Goal: Task Accomplishment & Management: Manage account settings

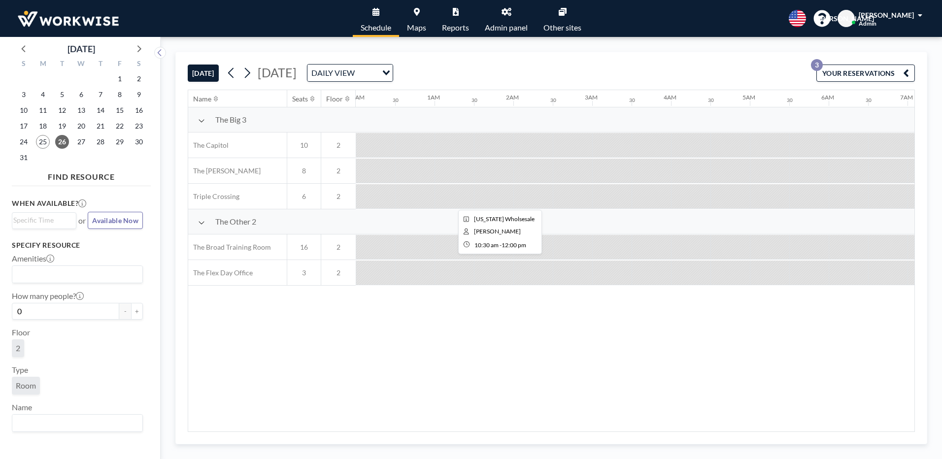
scroll to position [0, 745]
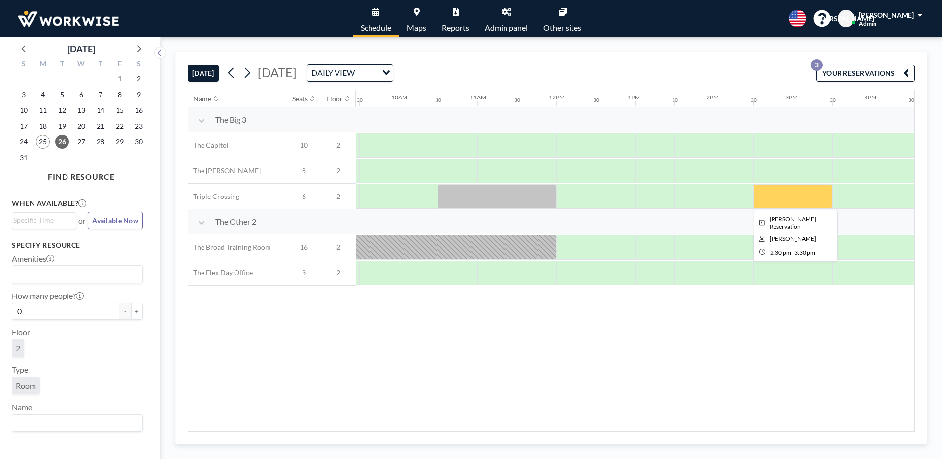
click at [805, 195] on div at bounding box center [792, 196] width 79 height 25
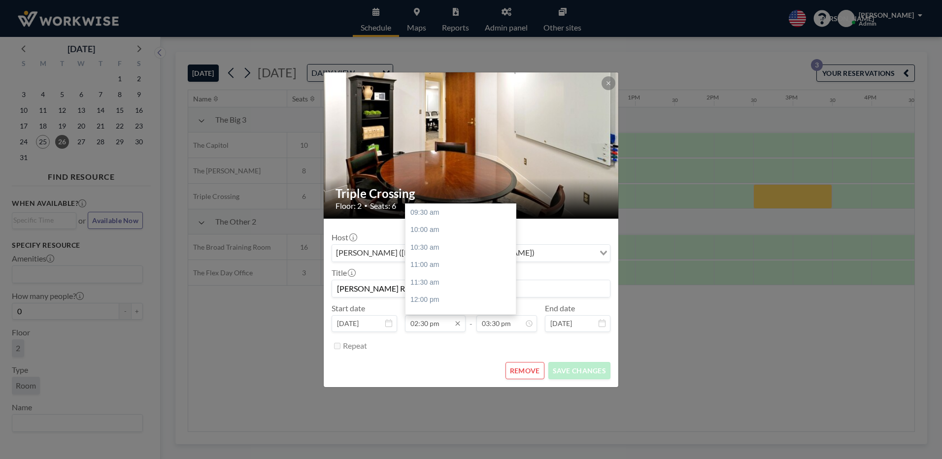
scroll to position [175, 0]
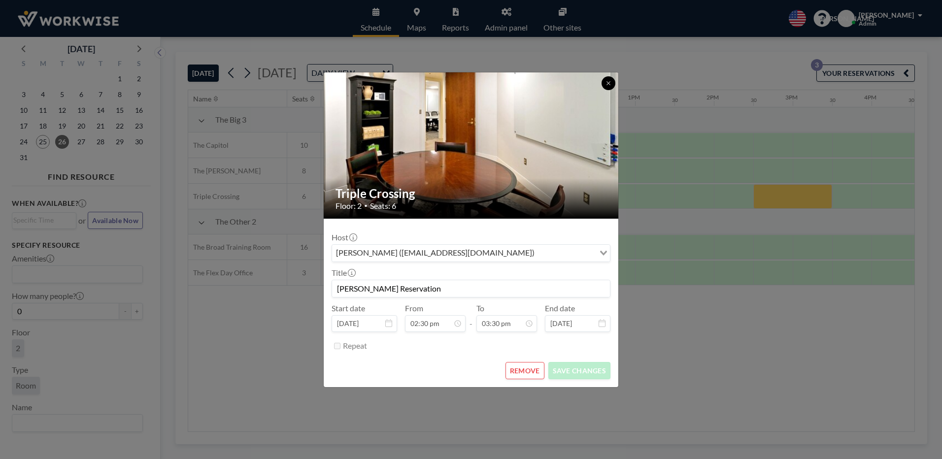
click at [611, 85] on button at bounding box center [609, 83] width 14 height 14
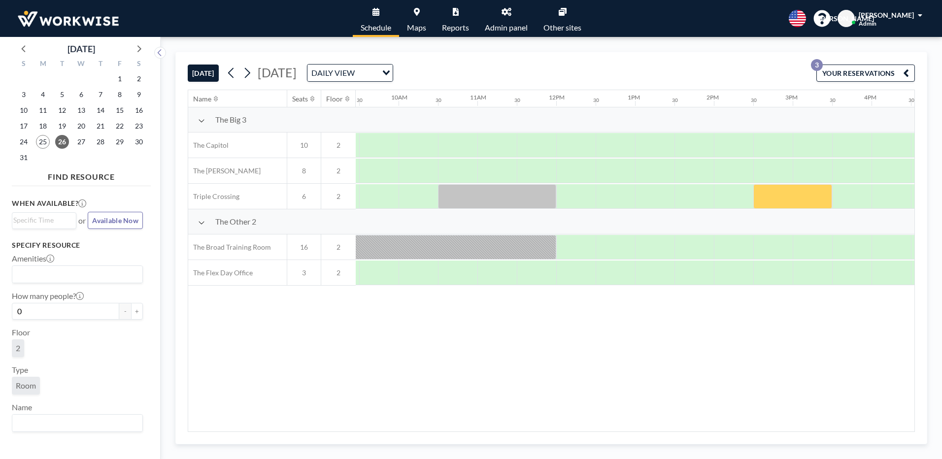
click at [501, 12] on link "Admin panel" at bounding box center [506, 18] width 59 height 37
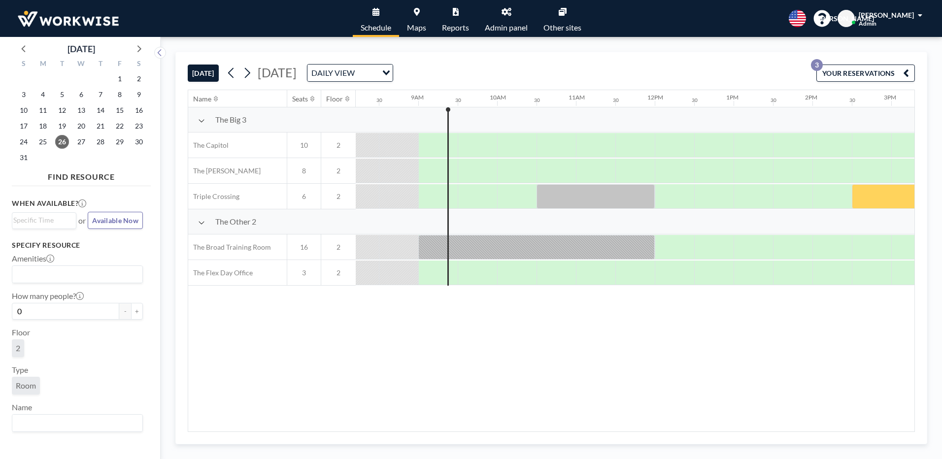
scroll to position [0, 670]
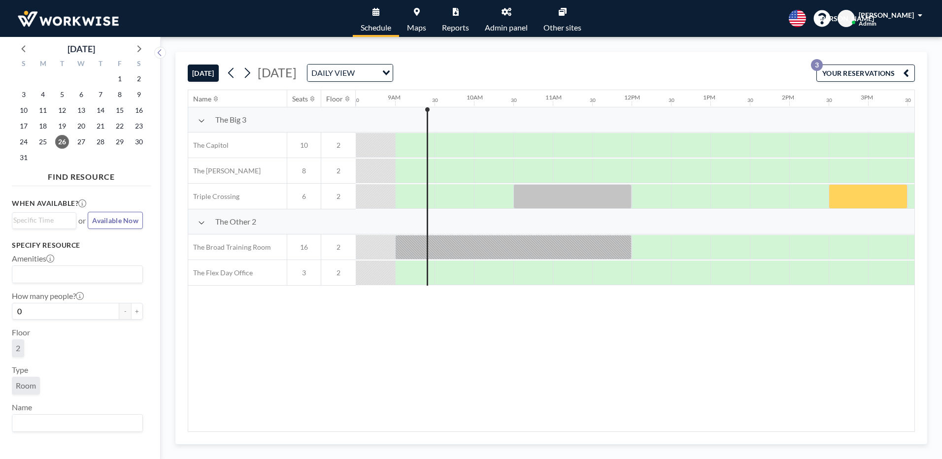
click at [504, 15] on icon at bounding box center [507, 12] width 10 height 8
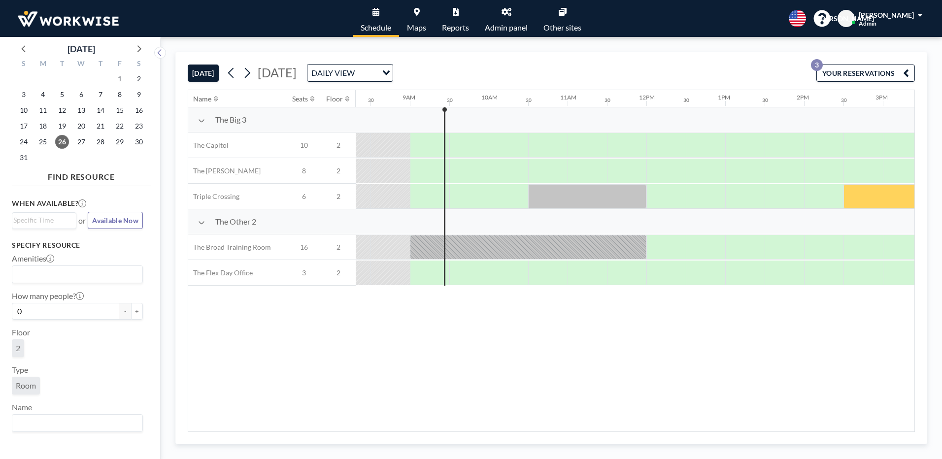
scroll to position [0, 670]
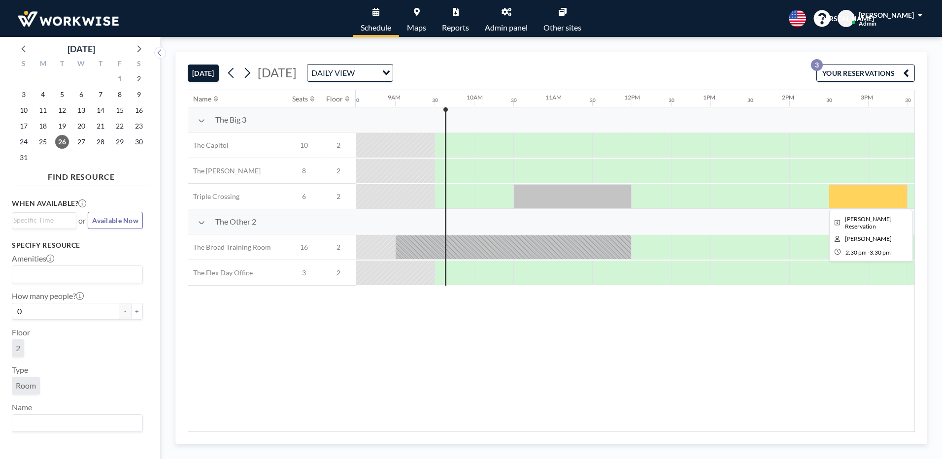
click at [748, 207] on div at bounding box center [632, 197] width 1892 height 26
click at [855, 205] on div at bounding box center [868, 196] width 79 height 25
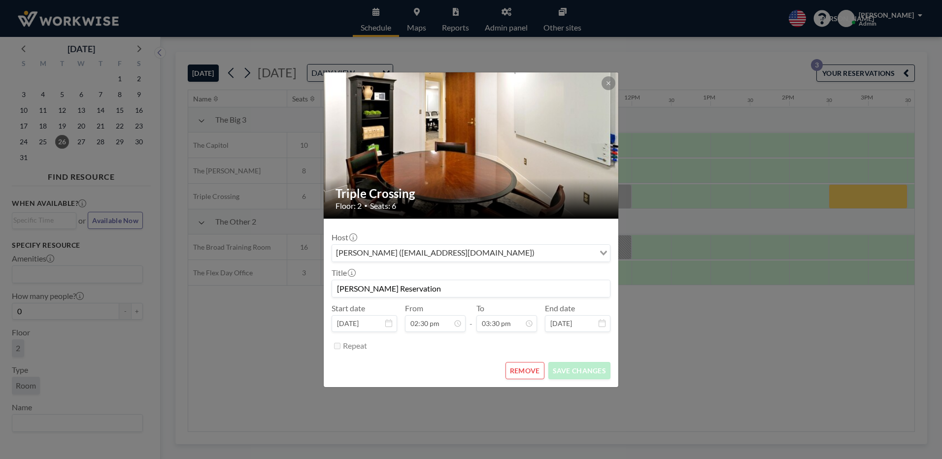
click at [561, 257] on input "Search for option" at bounding box center [565, 253] width 56 height 13
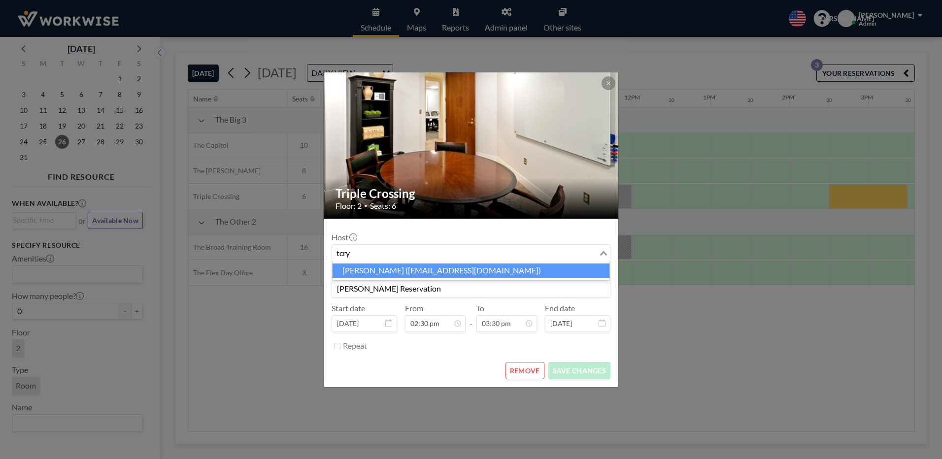
click at [359, 272] on li "[PERSON_NAME] ([EMAIL_ADDRESS][DOMAIN_NAME])" at bounding box center [471, 271] width 277 height 14
type input "tcry"
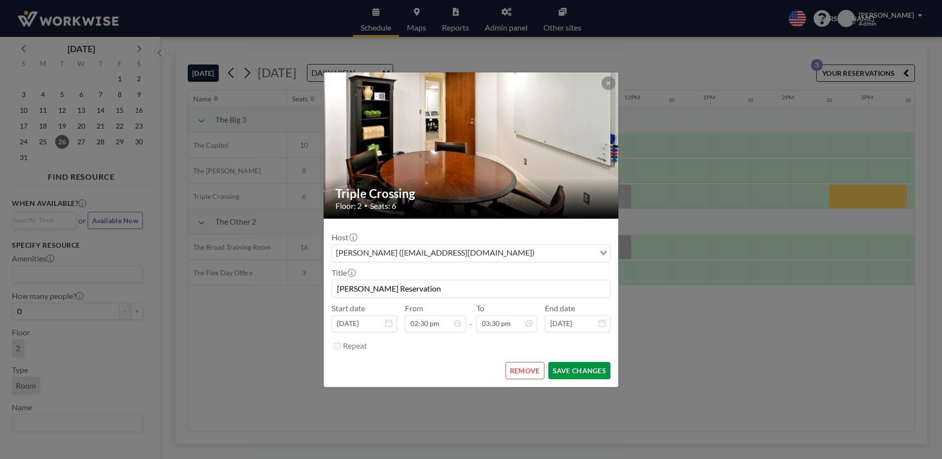
click at [588, 369] on button "SAVE CHANGES" at bounding box center [579, 370] width 62 height 17
